Goal: Transaction & Acquisition: Download file/media

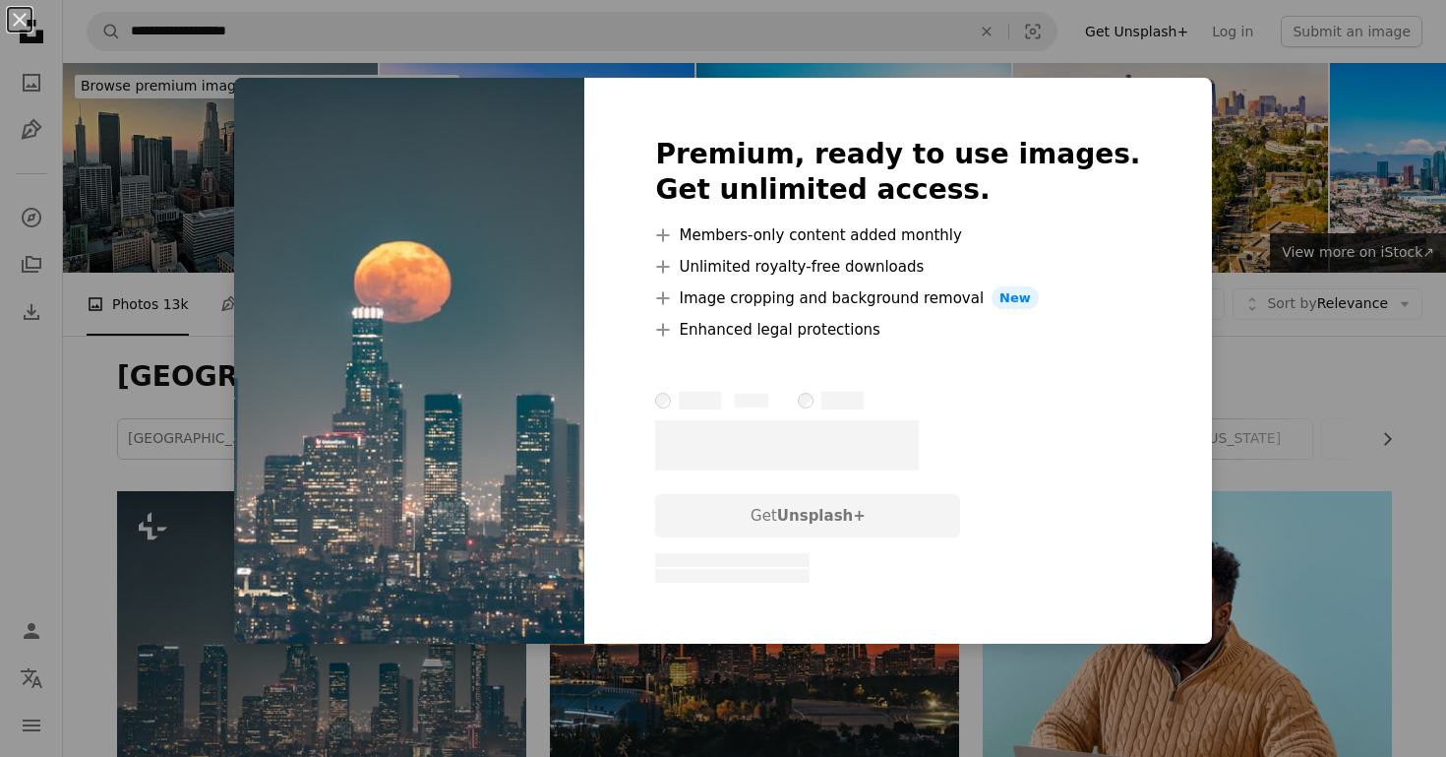
scroll to position [368, 0]
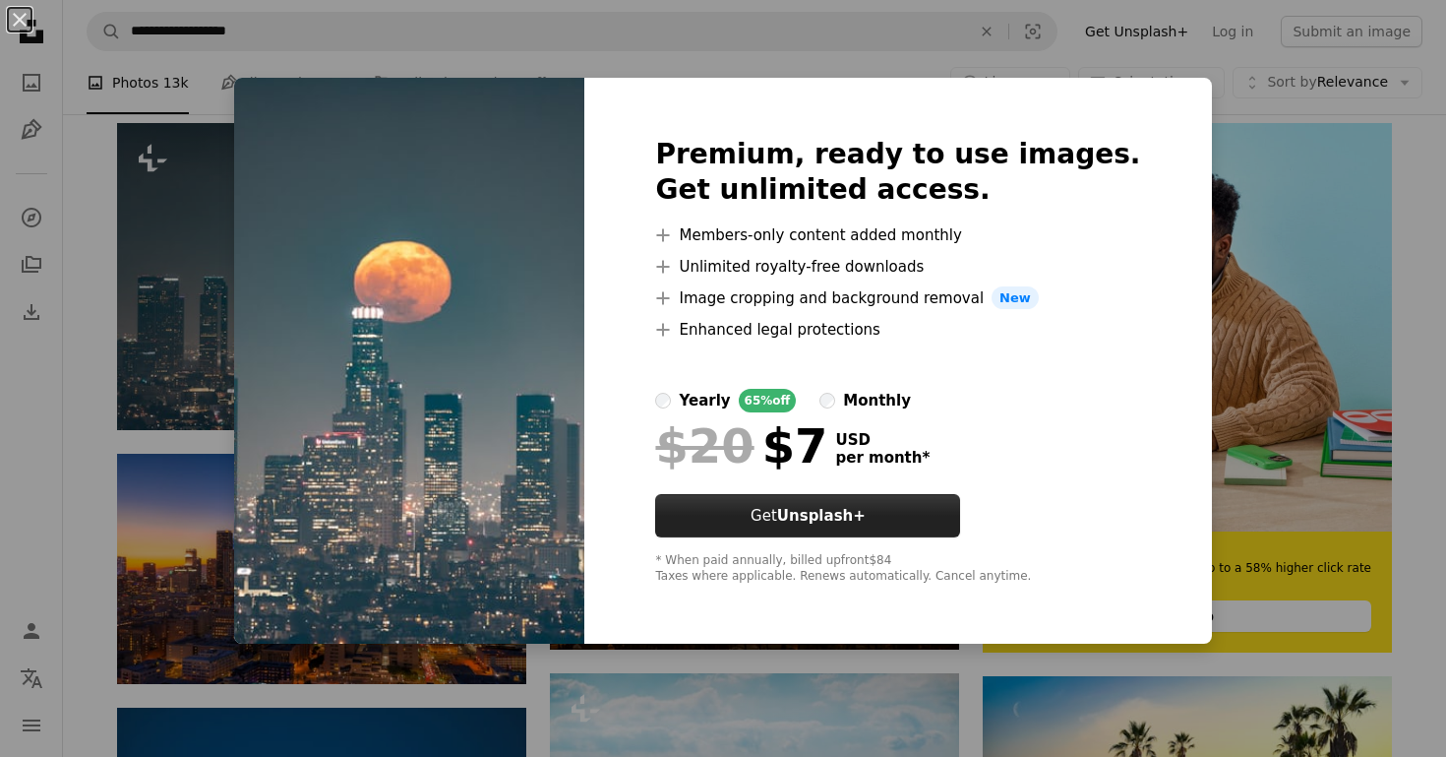
click at [856, 522] on strong "Unsplash+" at bounding box center [821, 516] width 89 height 18
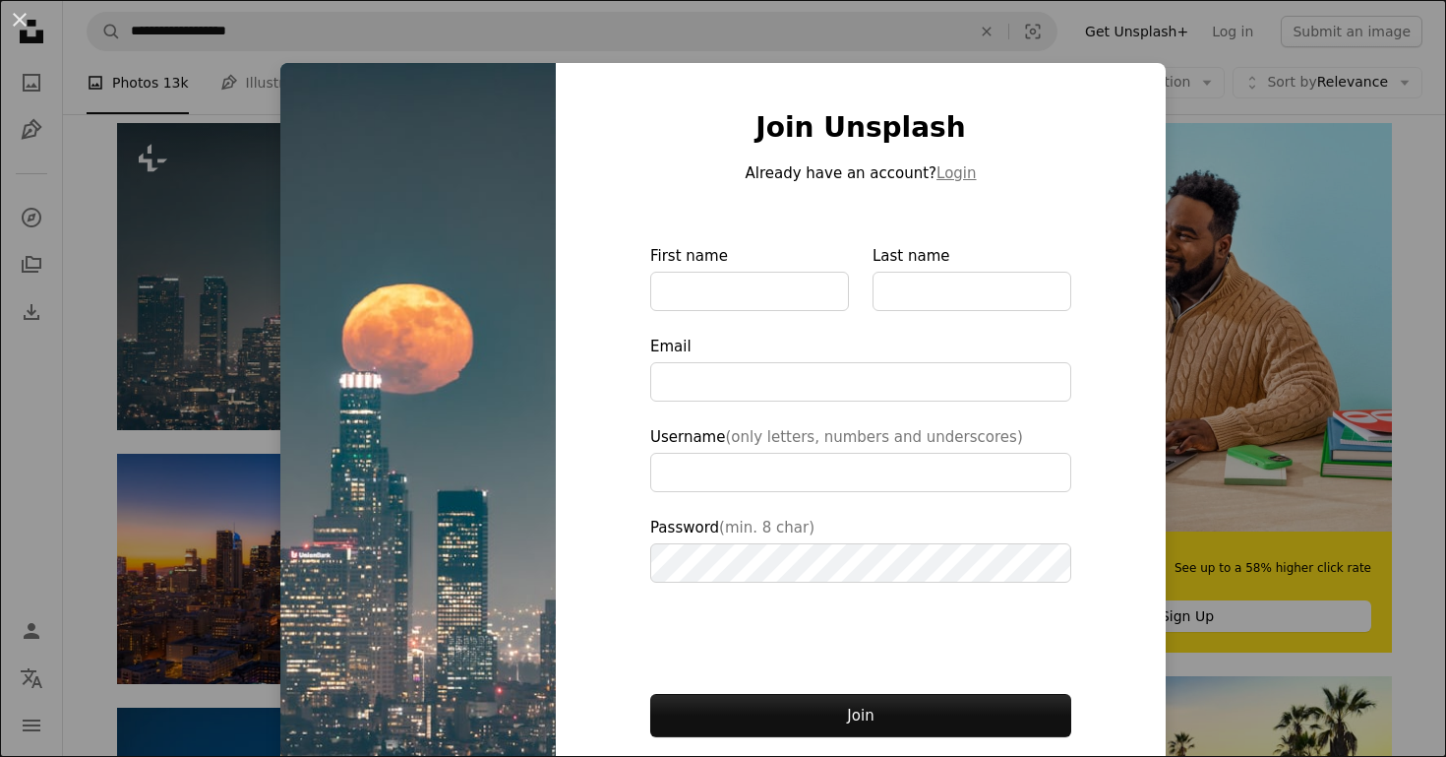
scroll to position [71, 0]
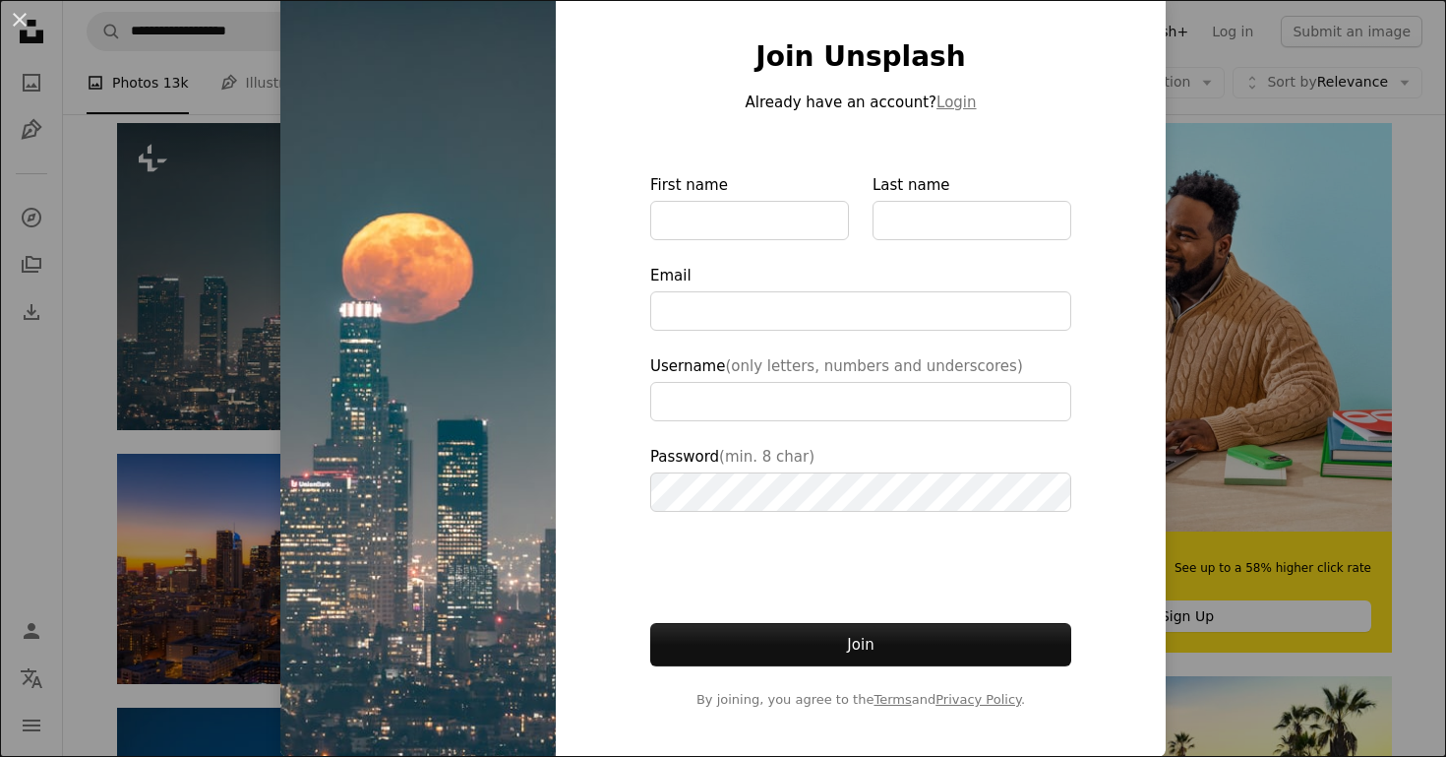
type input "**********"
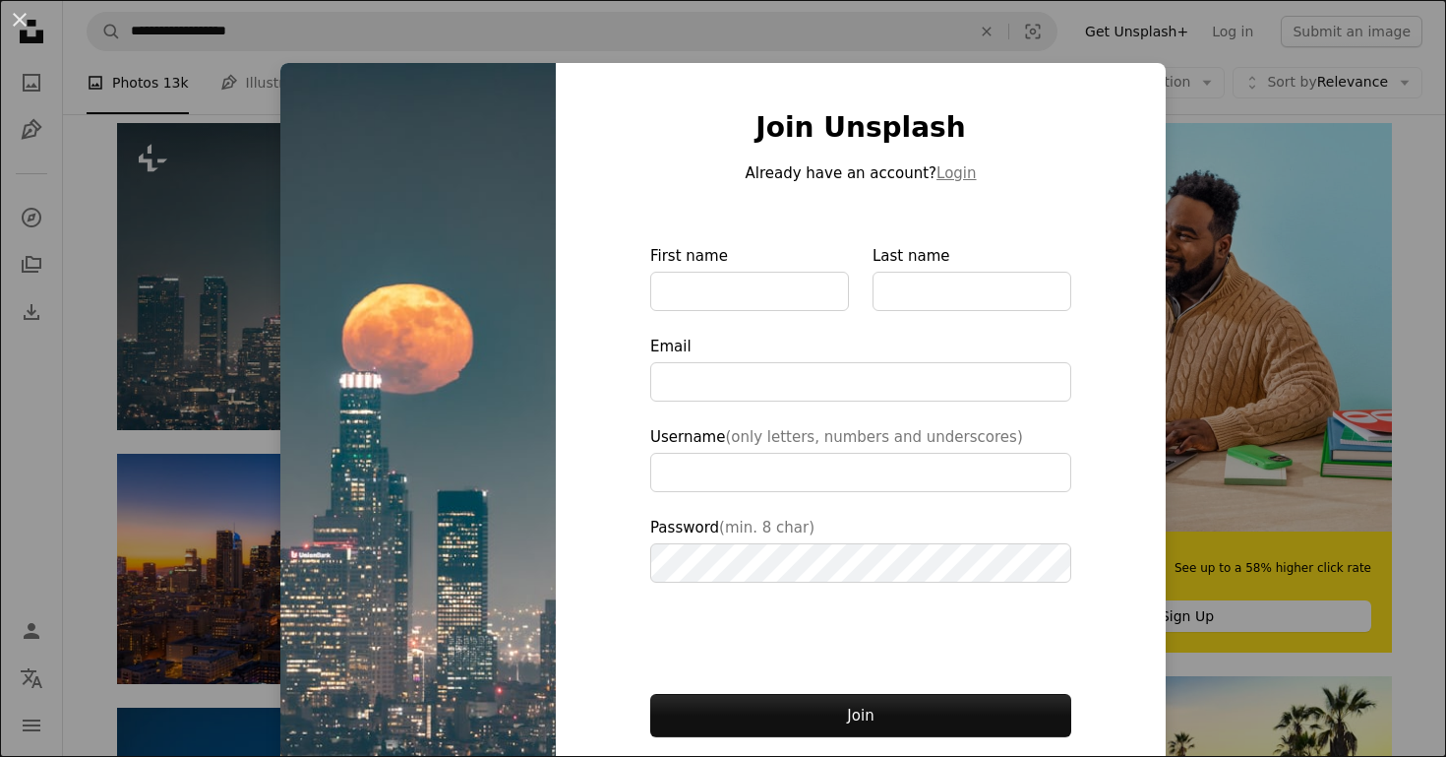
click at [210, 154] on div "An X shape Join Unsplash Already have an account? Login First name Last name Em…" at bounding box center [723, 378] width 1446 height 757
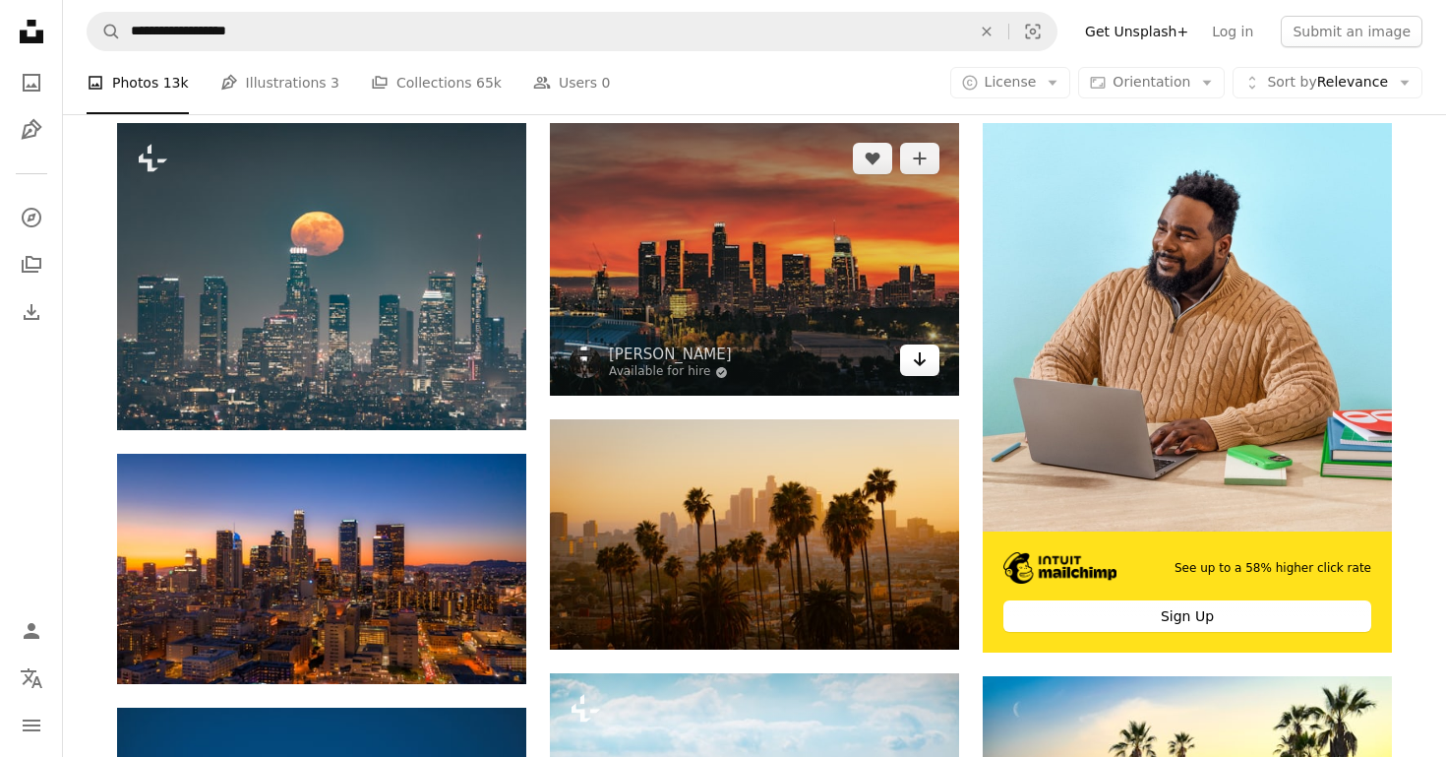
click at [921, 368] on icon "Arrow pointing down" at bounding box center [920, 359] width 16 height 24
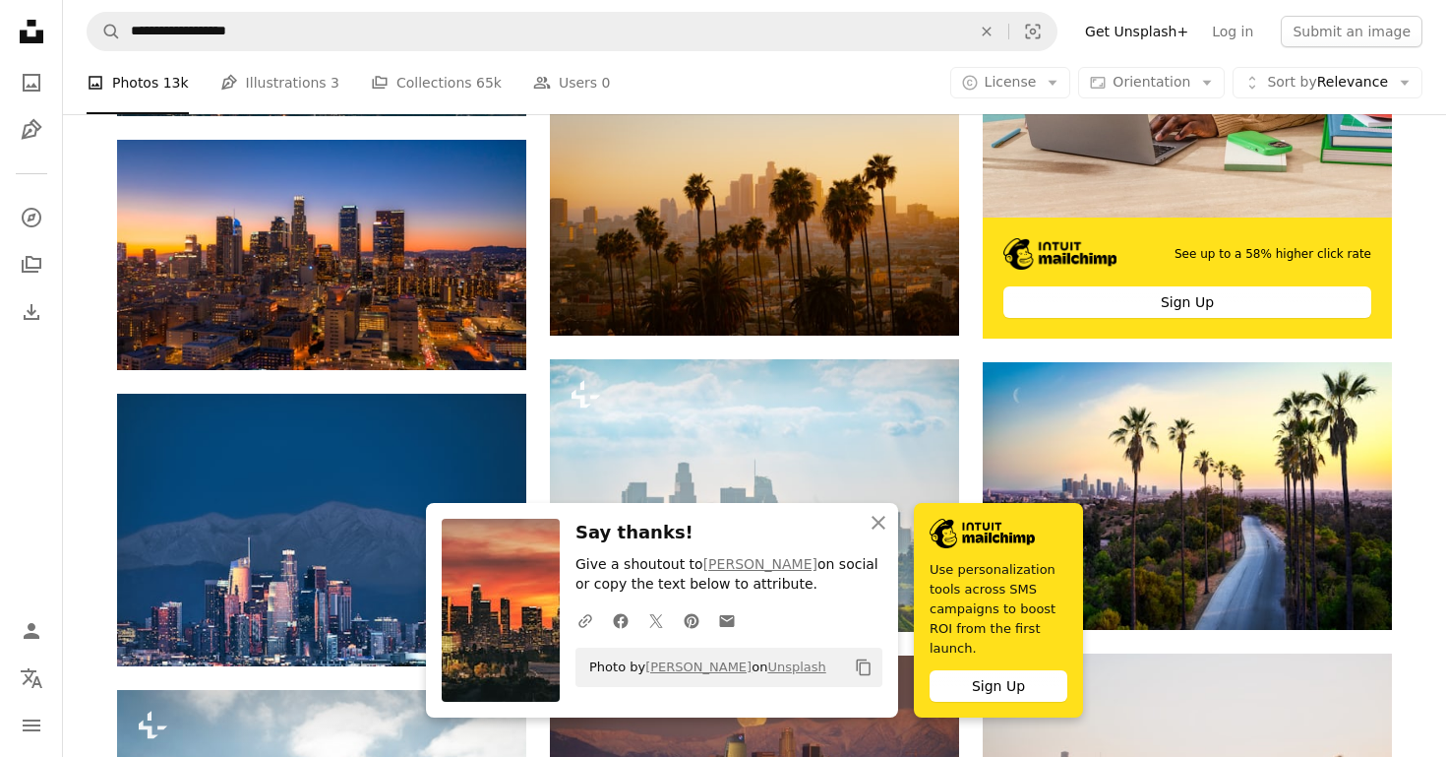
scroll to position [694, 0]
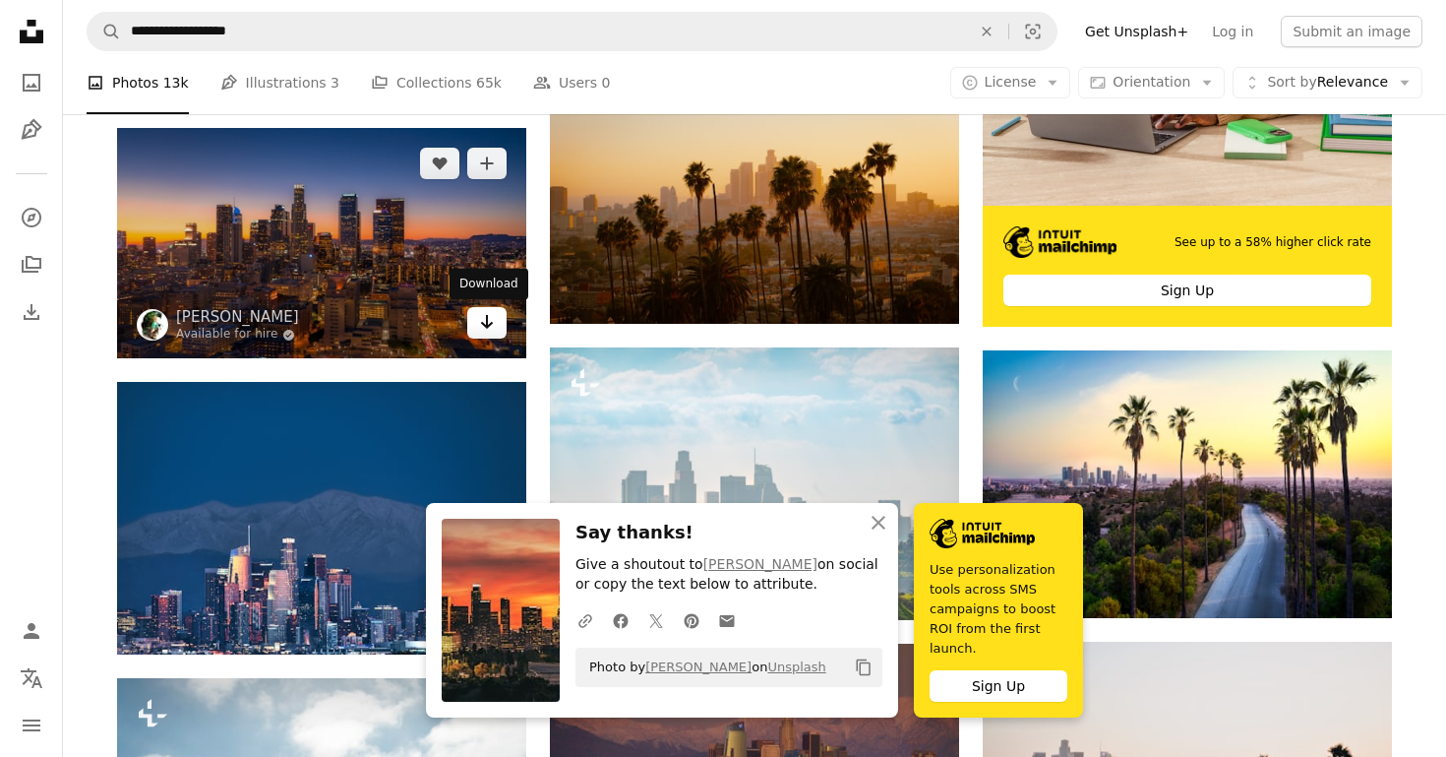
click at [488, 325] on icon "Arrow pointing down" at bounding box center [487, 322] width 16 height 24
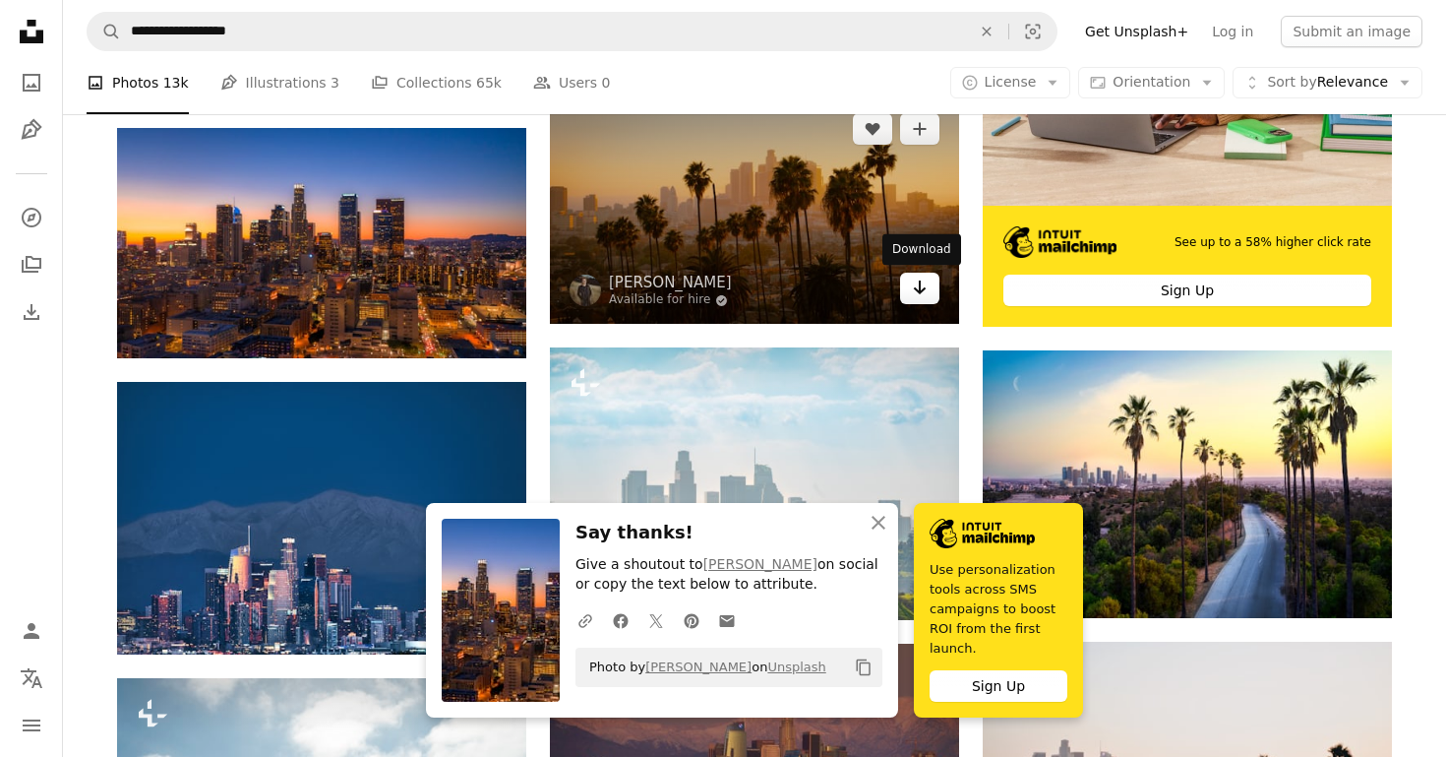
click at [924, 291] on icon "Arrow pointing down" at bounding box center [920, 288] width 16 height 24
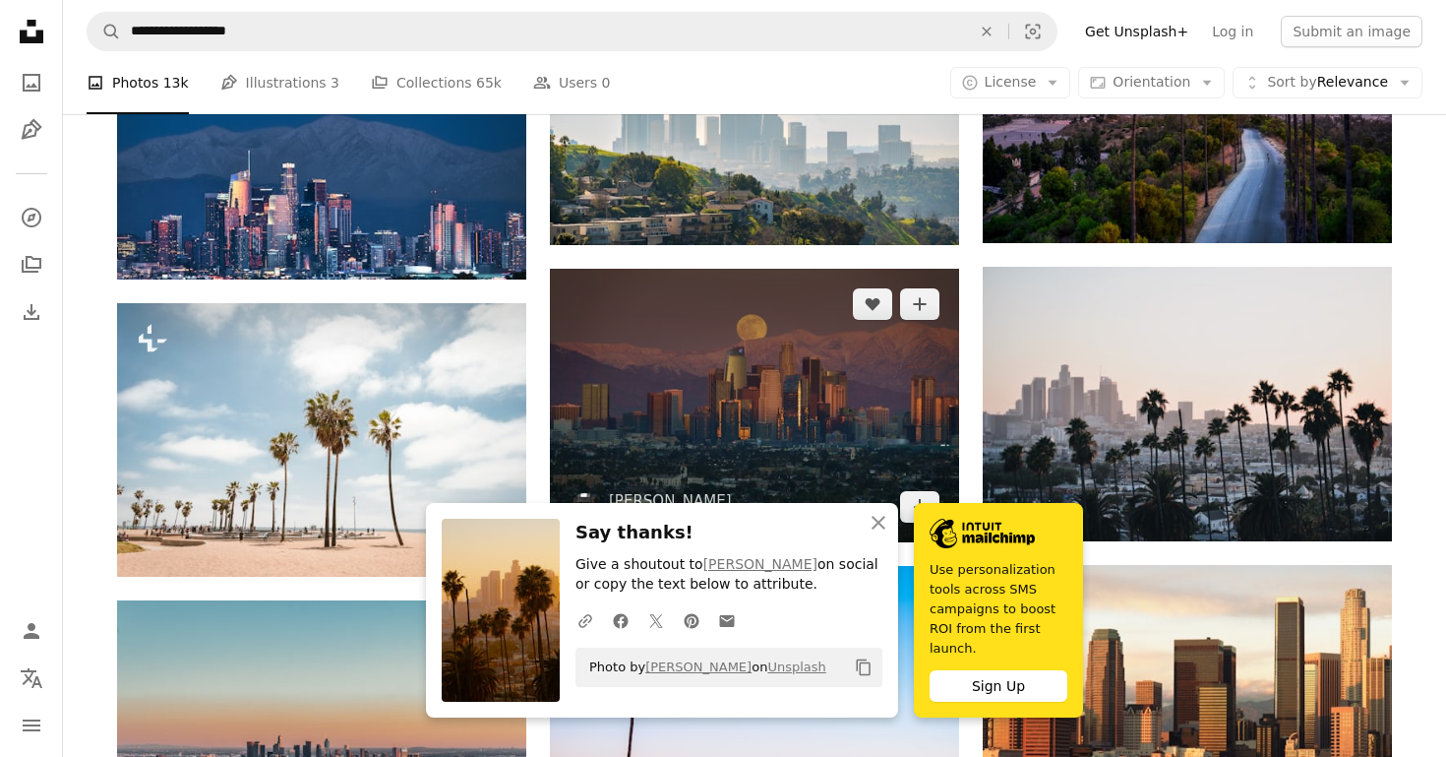
scroll to position [1071, 0]
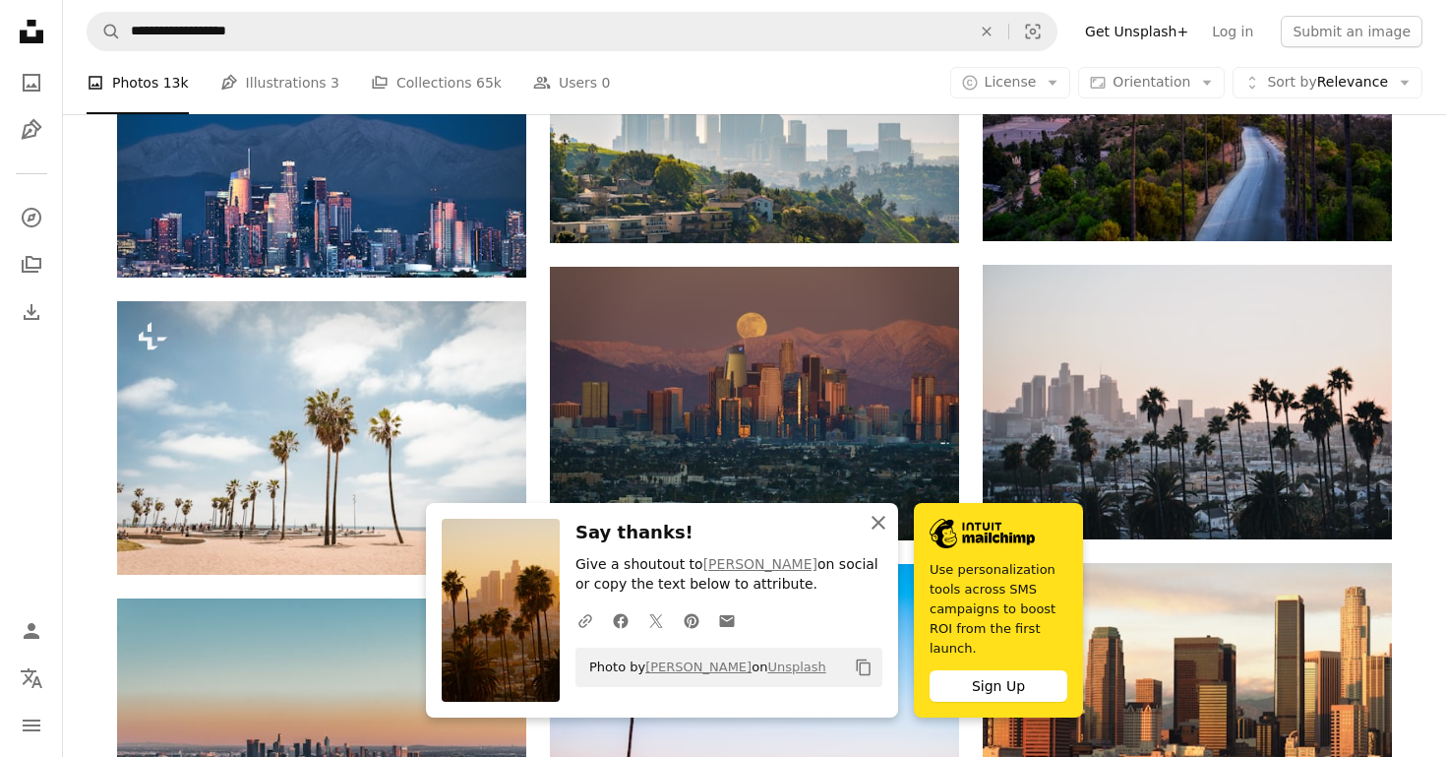
click at [877, 521] on icon "button" at bounding box center [879, 523] width 14 height 14
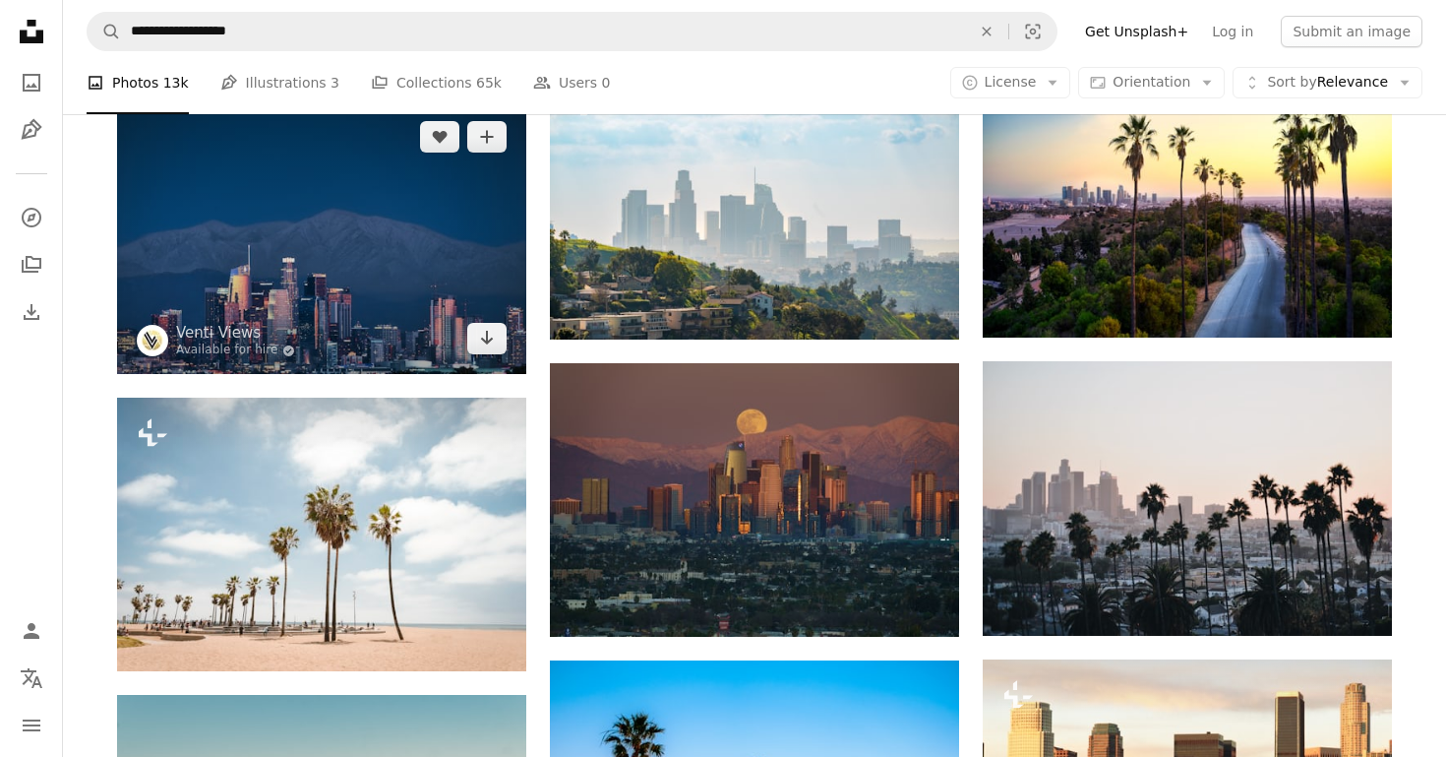
scroll to position [973, 0]
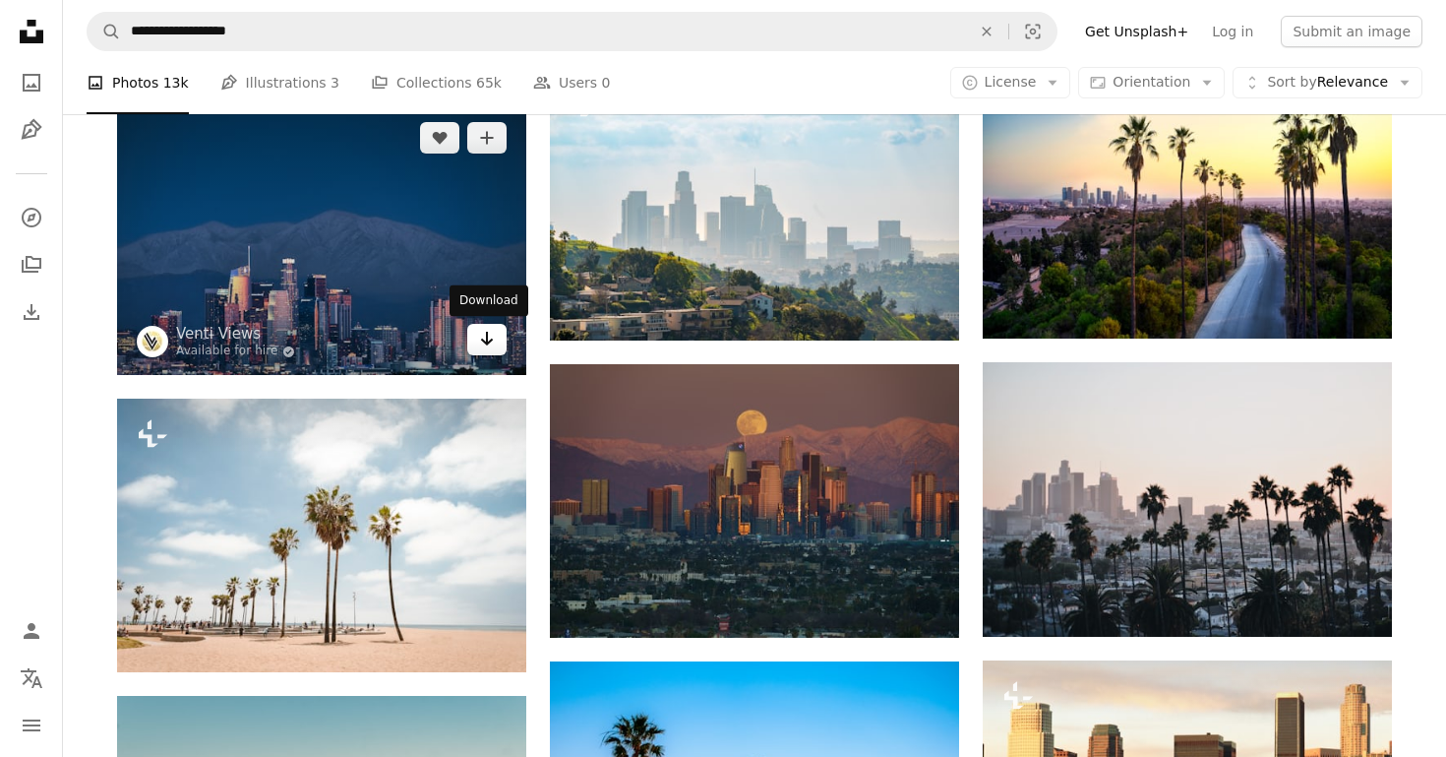
click at [484, 344] on icon "Arrow pointing down" at bounding box center [487, 339] width 16 height 24
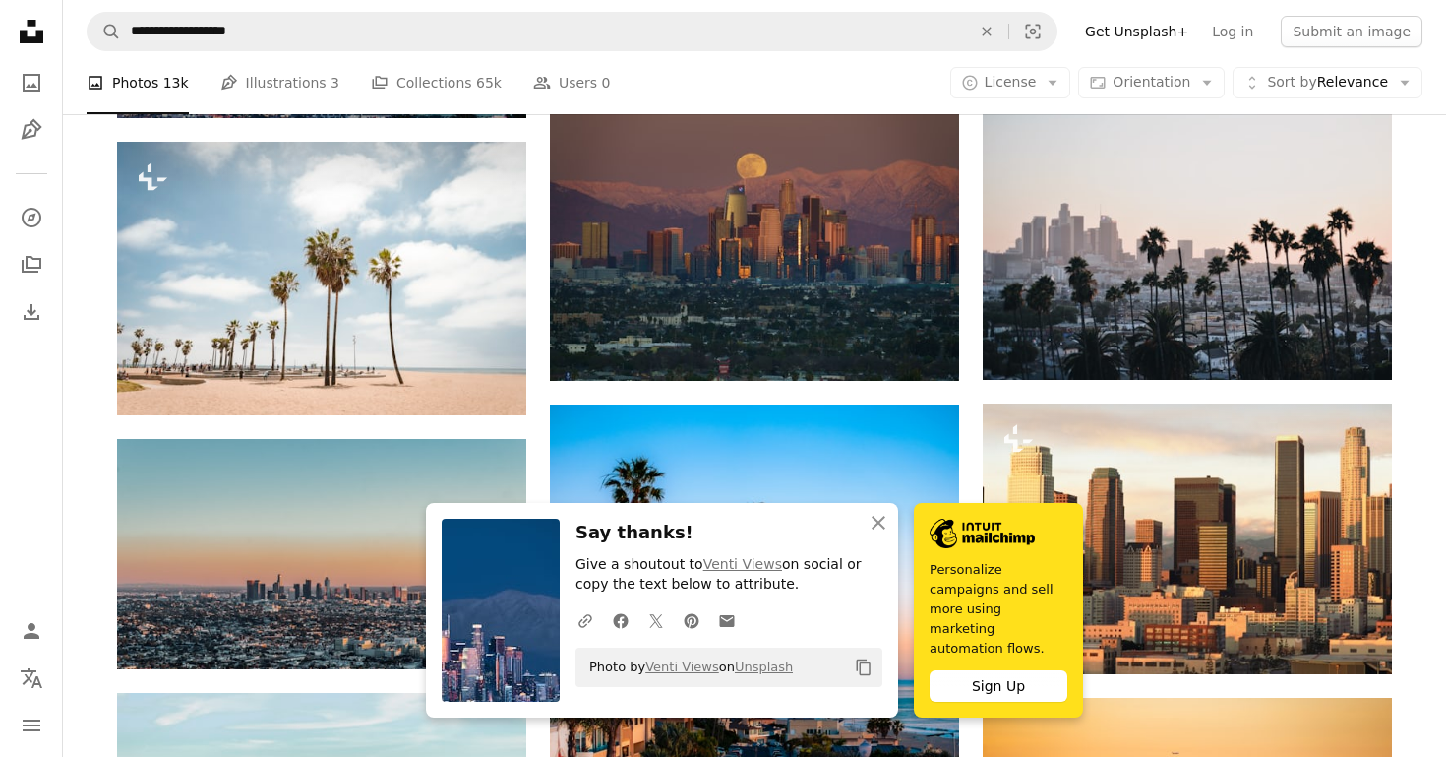
scroll to position [1285, 0]
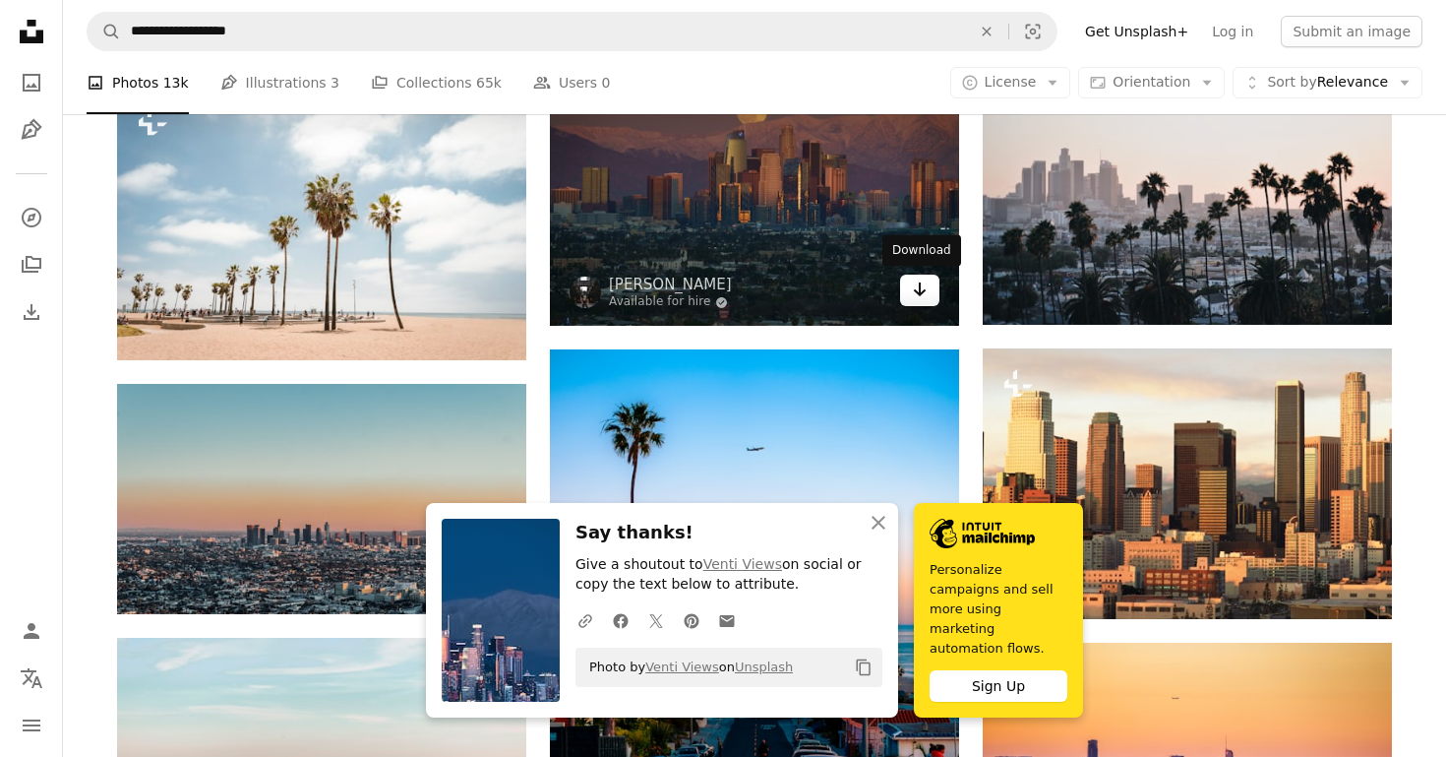
click at [926, 297] on icon "Arrow pointing down" at bounding box center [920, 289] width 16 height 24
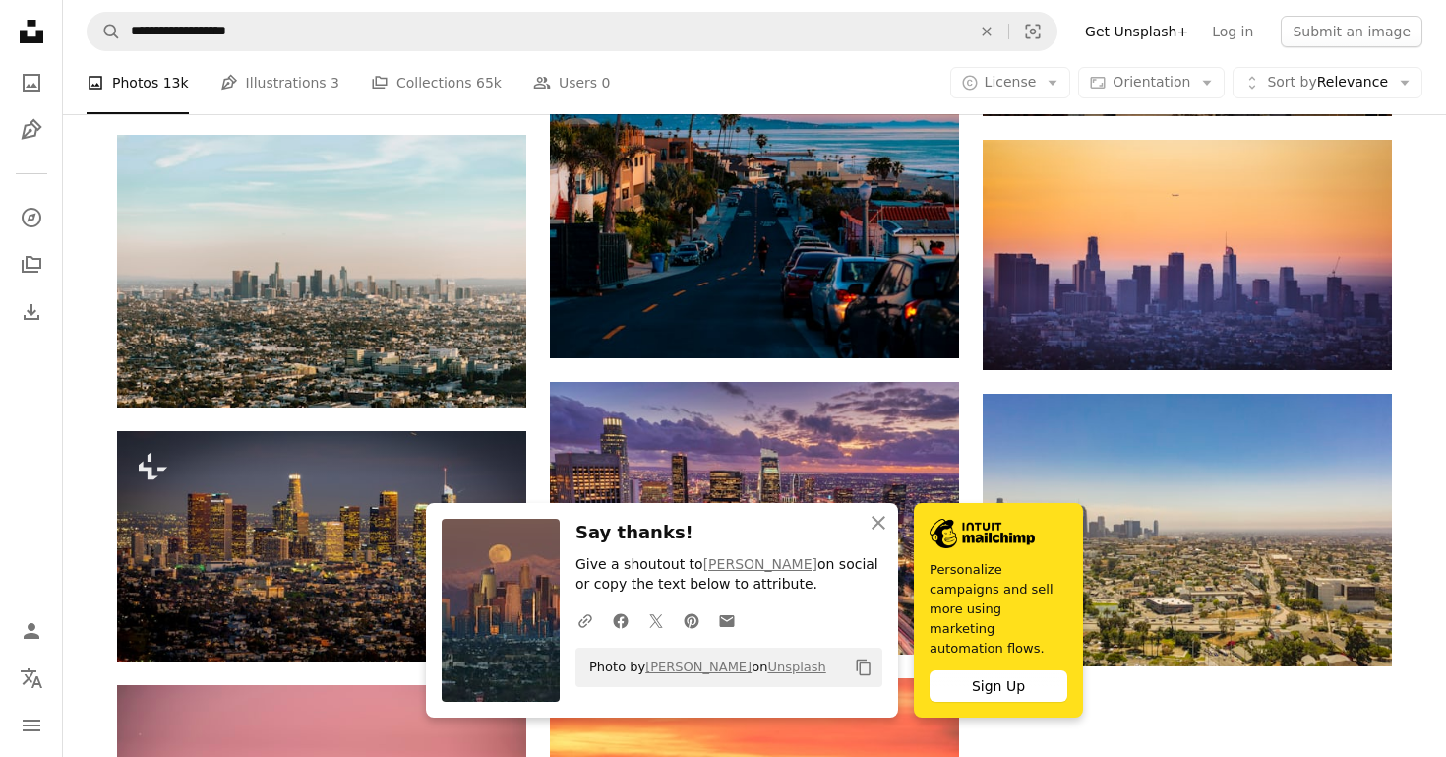
scroll to position [1834, 0]
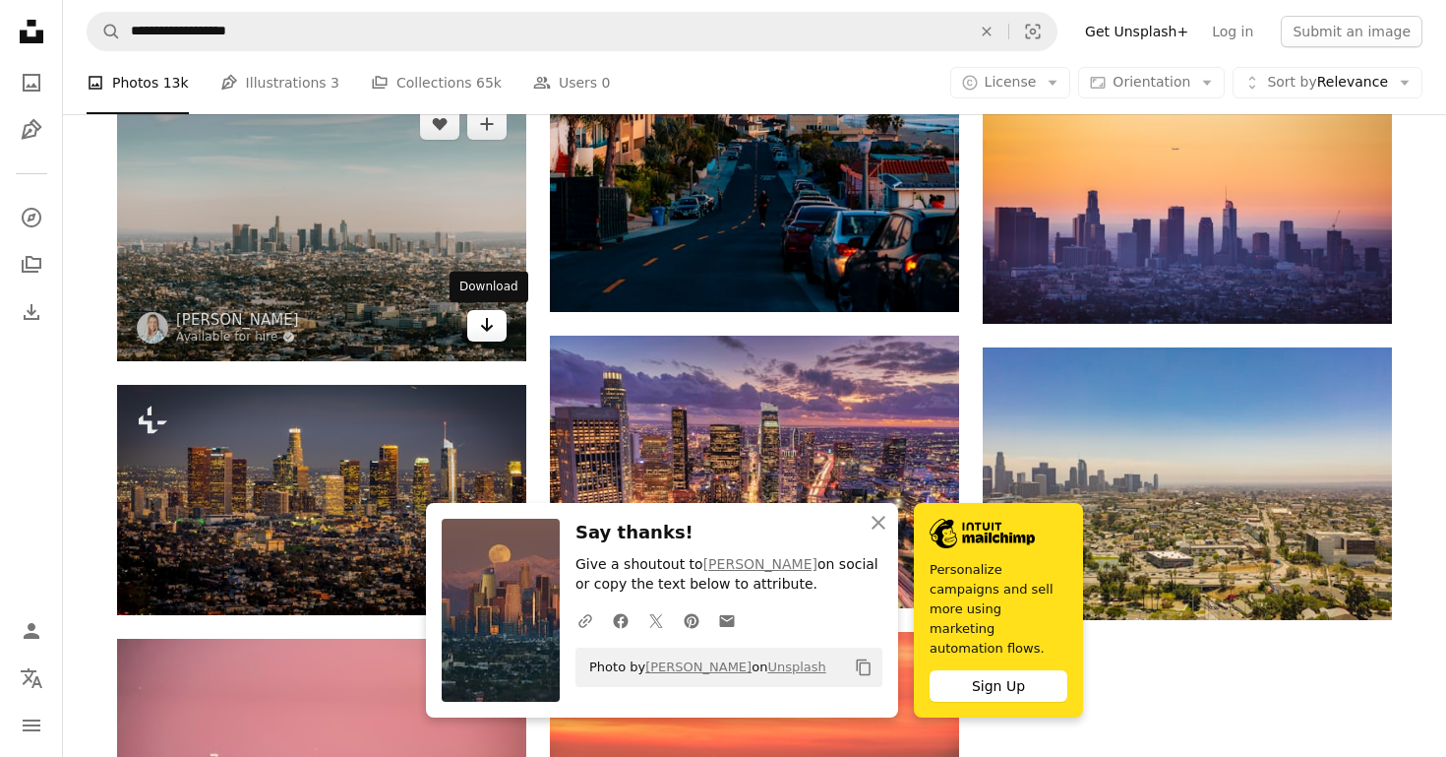
click at [485, 326] on icon "Arrow pointing down" at bounding box center [487, 325] width 16 height 24
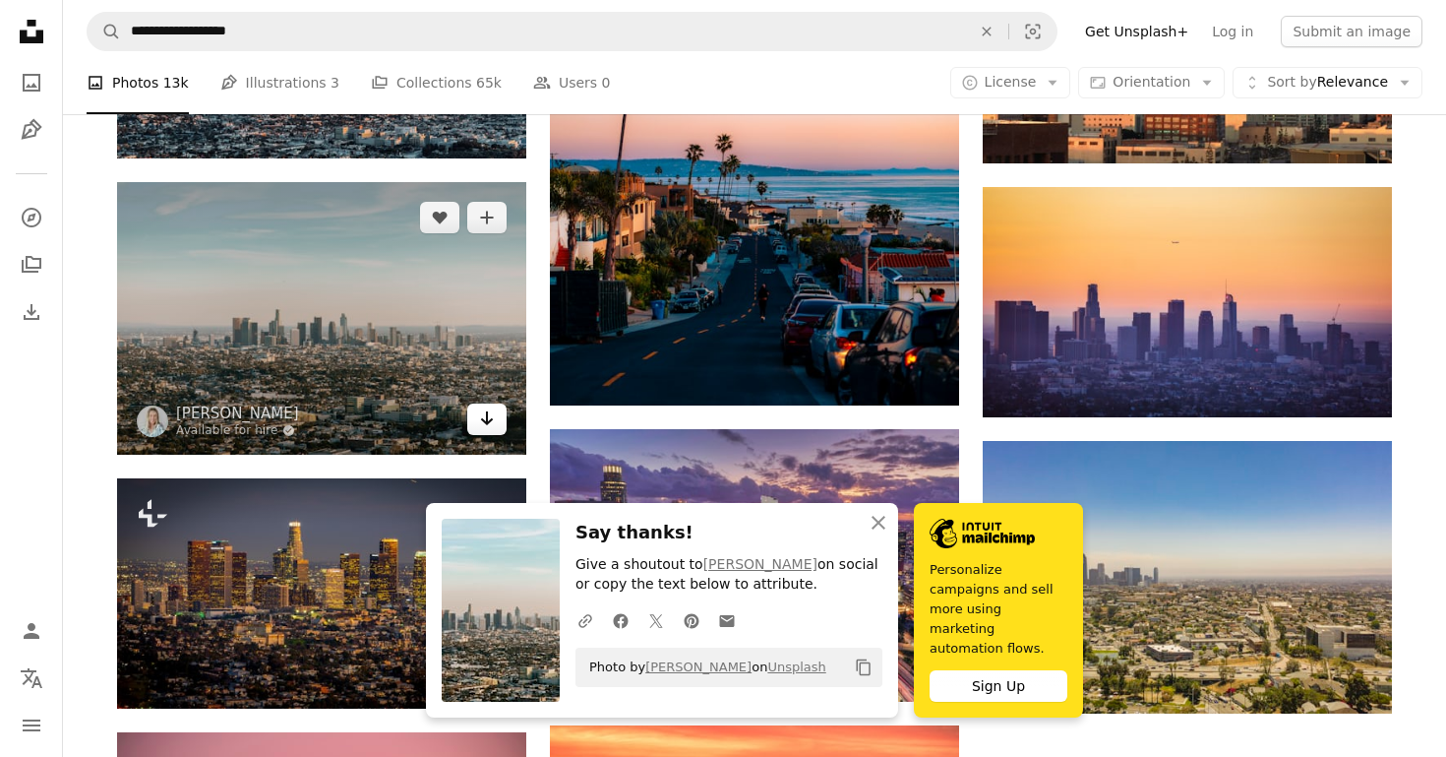
scroll to position [1706, 0]
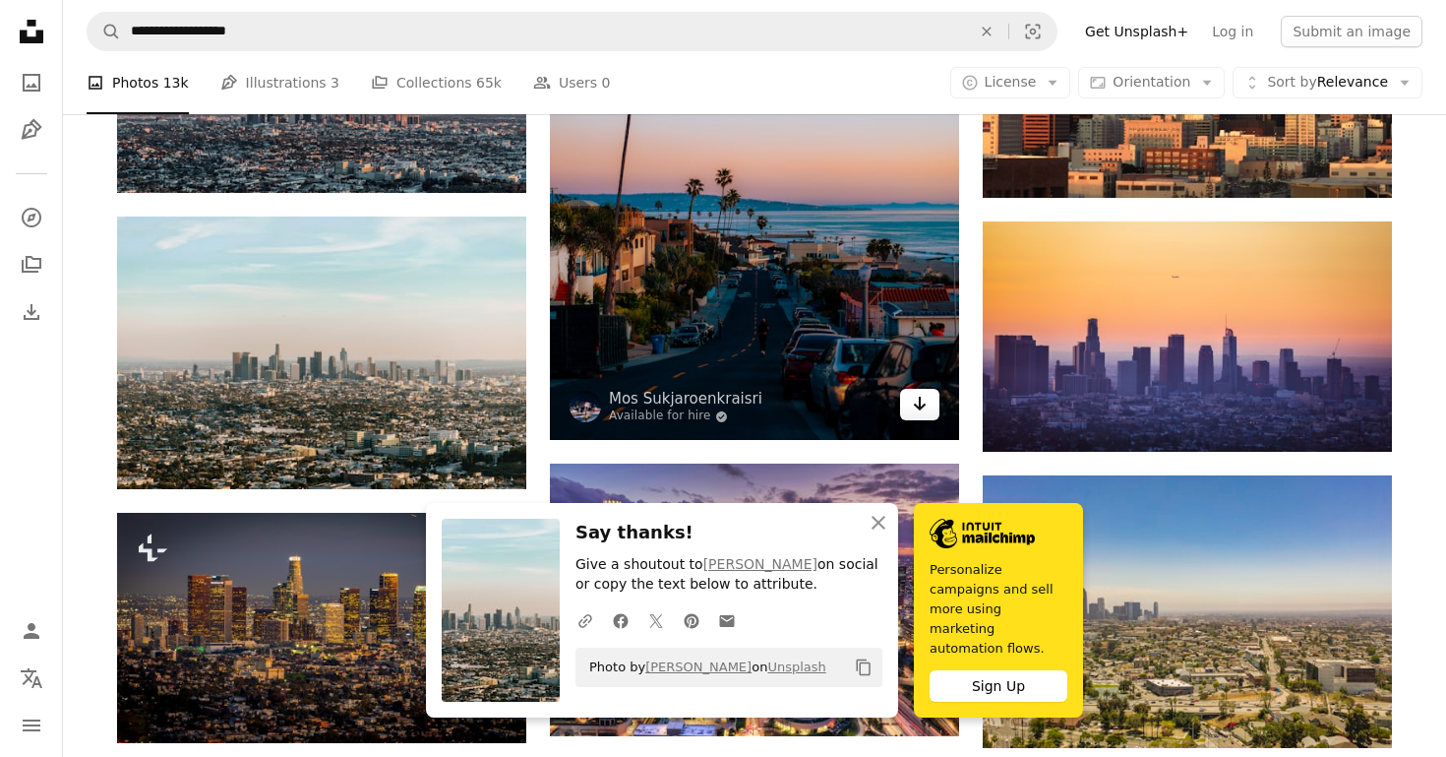
click at [915, 407] on icon "Arrow pointing down" at bounding box center [920, 404] width 16 height 24
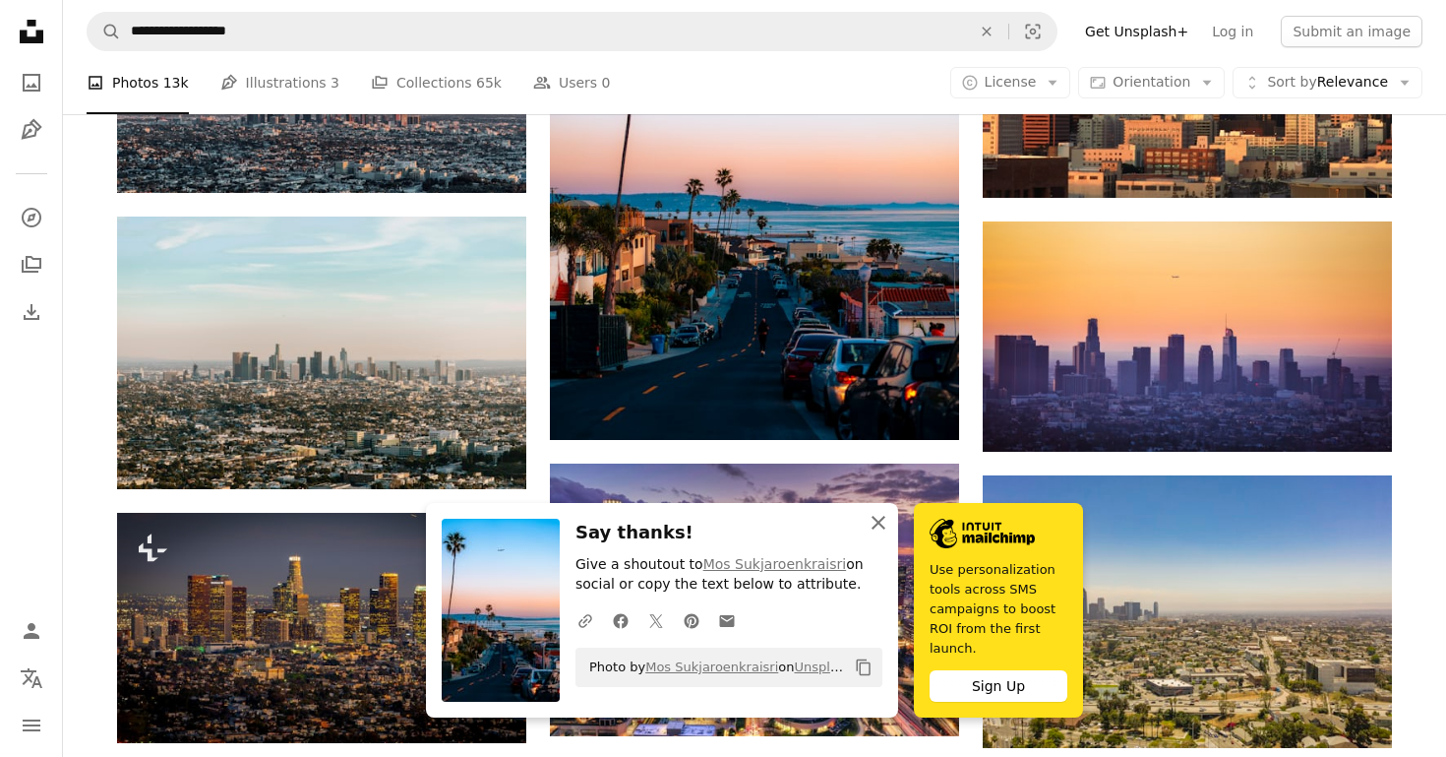
click at [882, 518] on icon "button" at bounding box center [879, 523] width 14 height 14
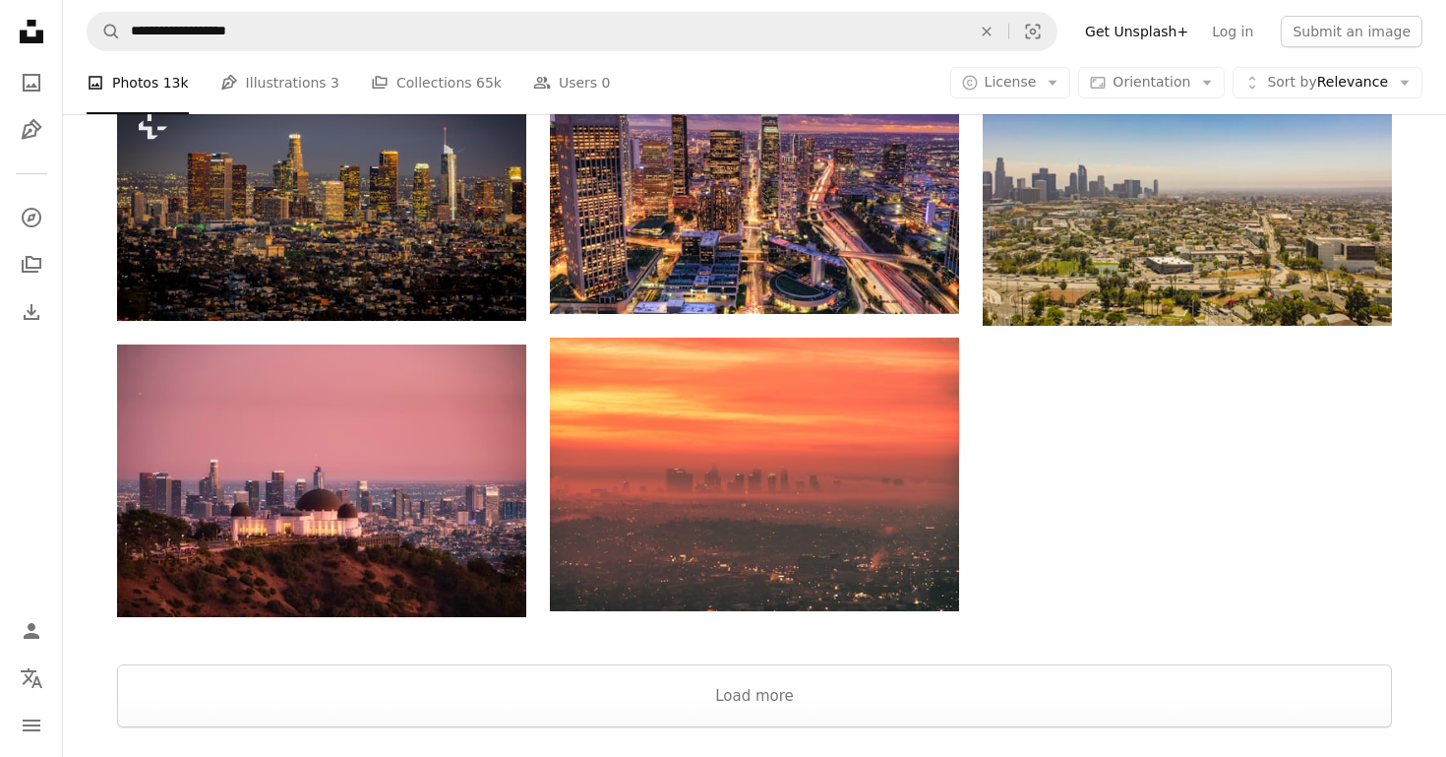
scroll to position [2259, 0]
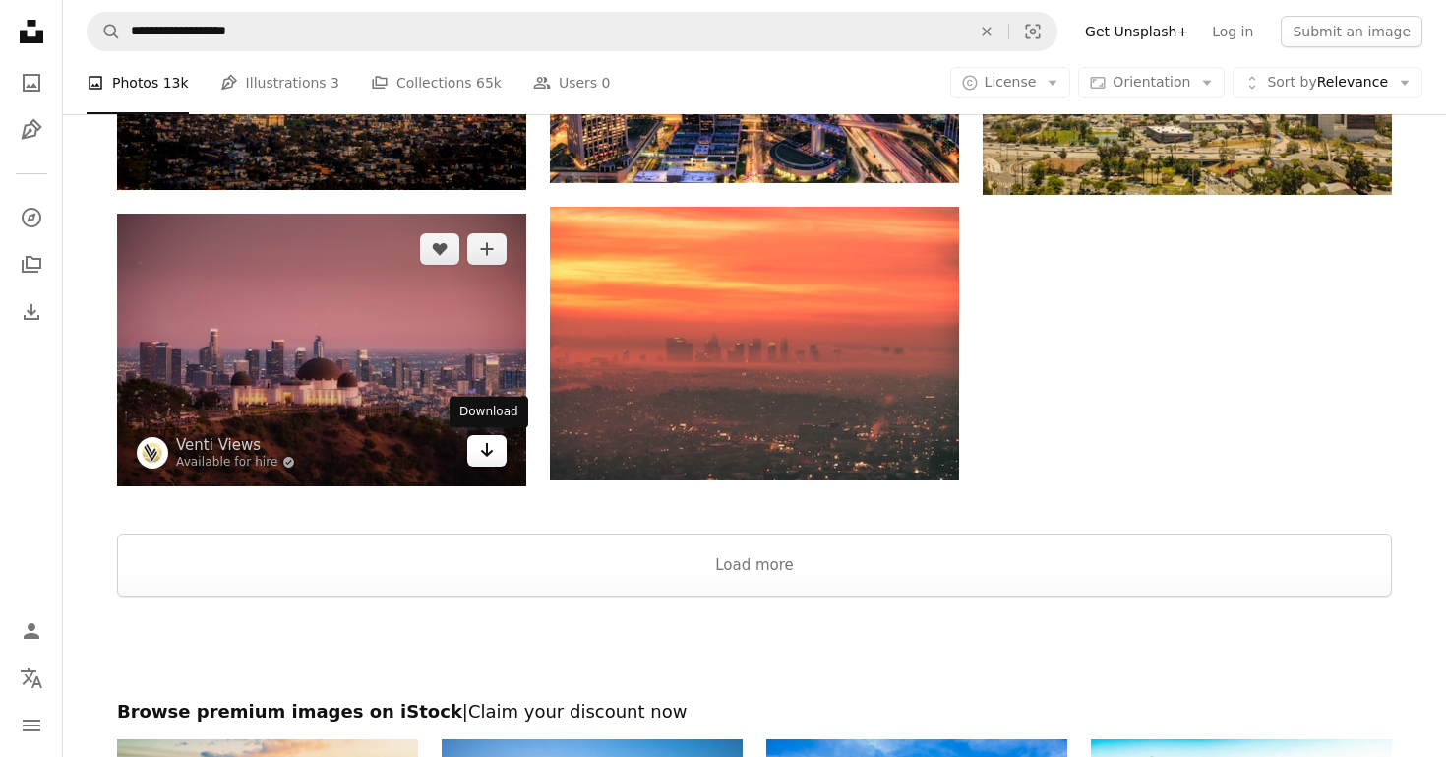
click at [491, 450] on icon "Arrow pointing down" at bounding box center [487, 450] width 16 height 24
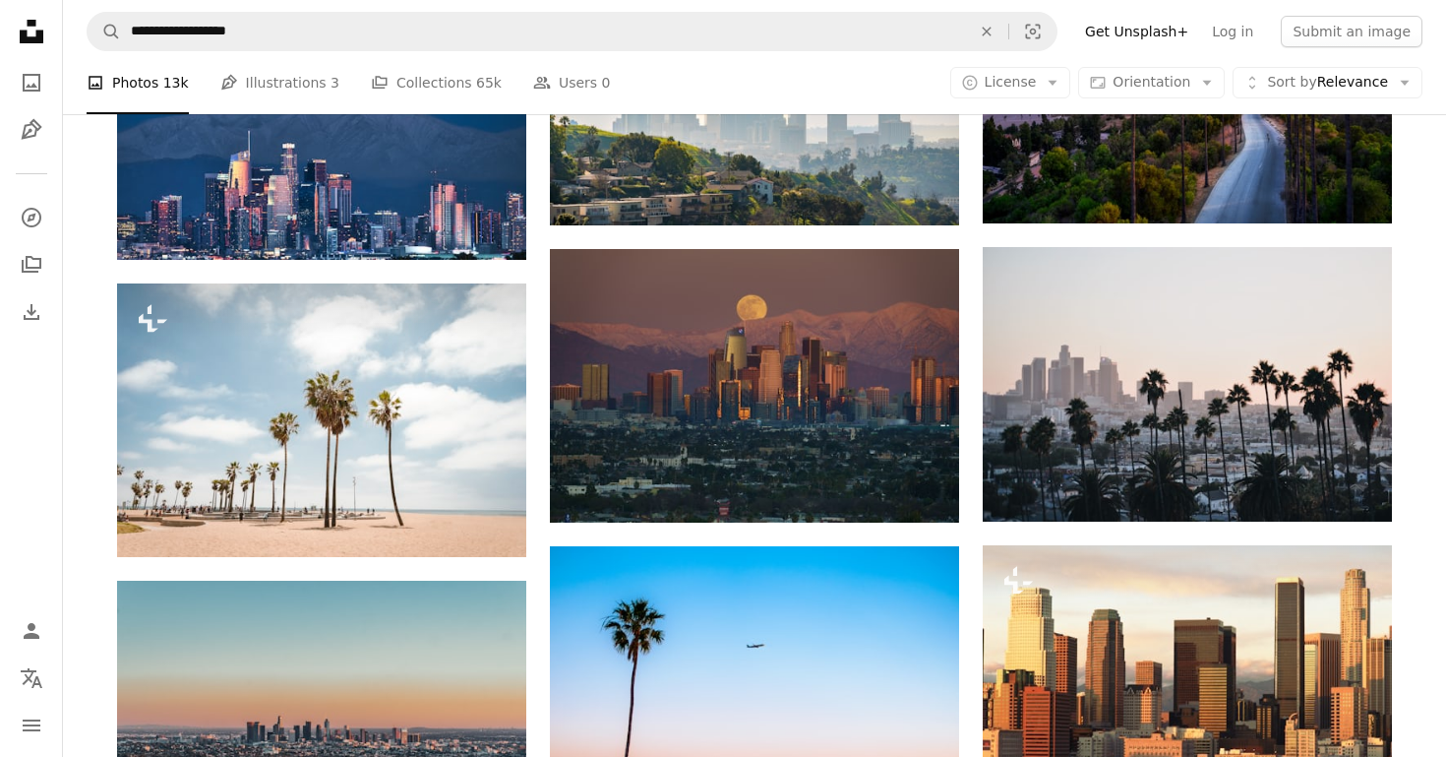
scroll to position [1067, 0]
